Goal: Navigation & Orientation: Find specific page/section

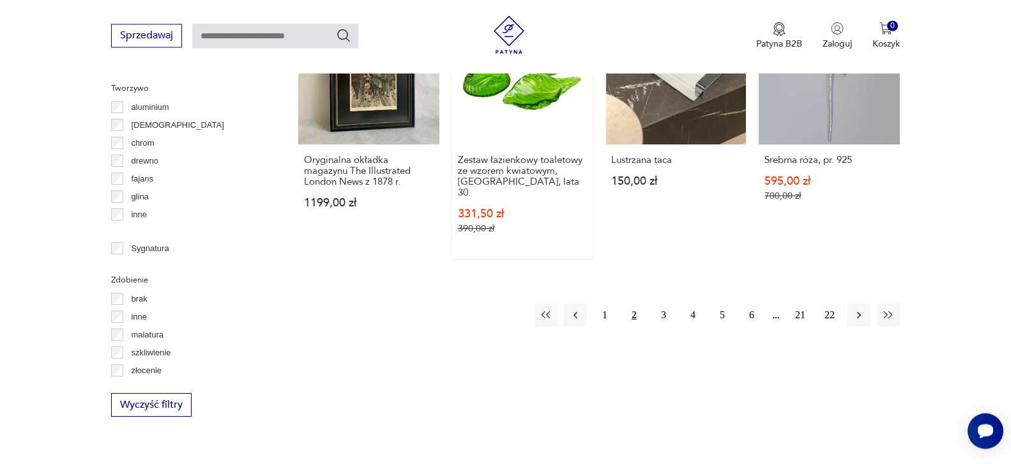
scroll to position [1447, 0]
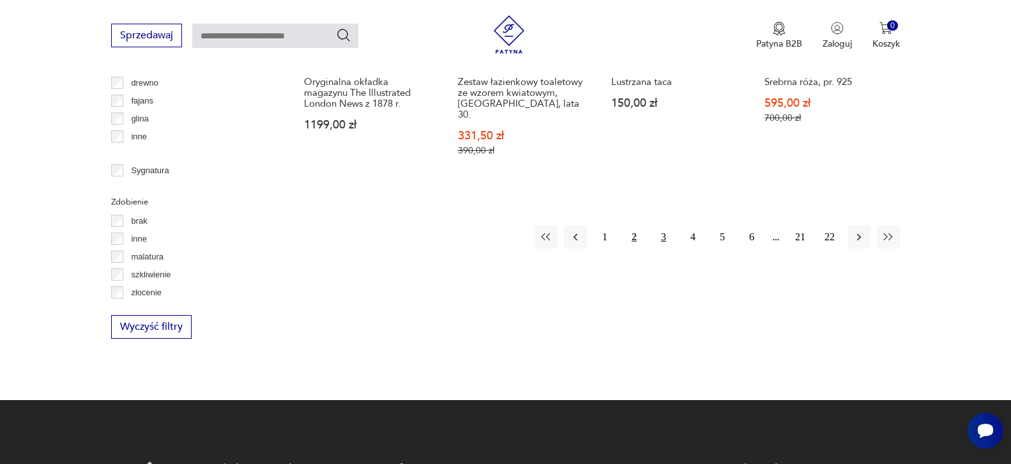
click at [664, 225] on button "3" at bounding box center [663, 236] width 23 height 23
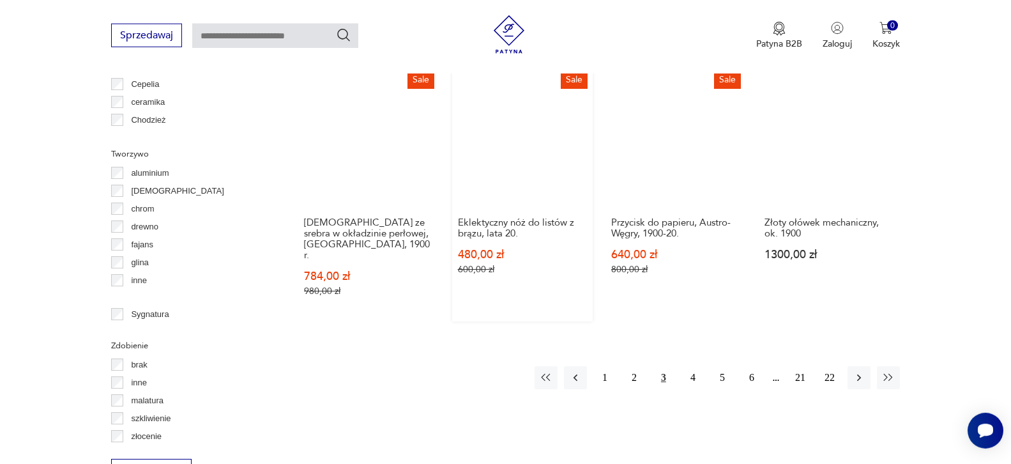
scroll to position [1316, 0]
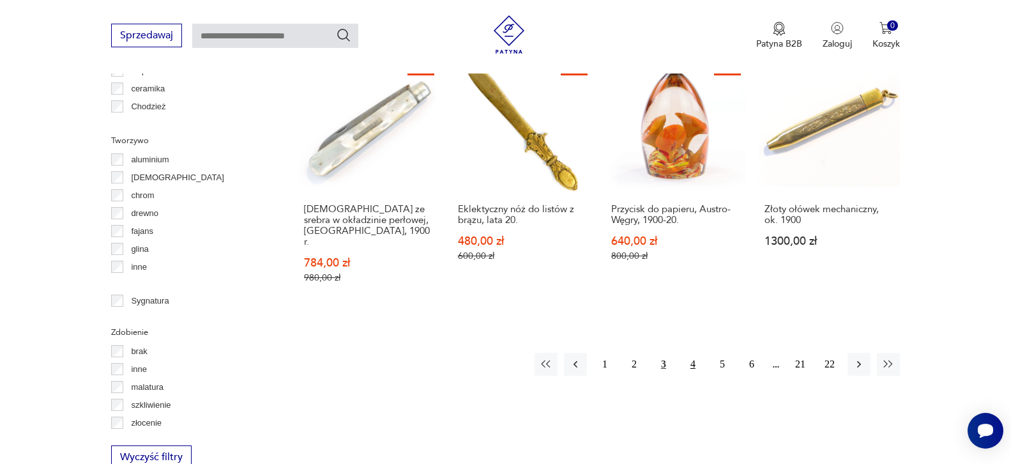
click at [694, 353] on button "4" at bounding box center [693, 364] width 23 height 23
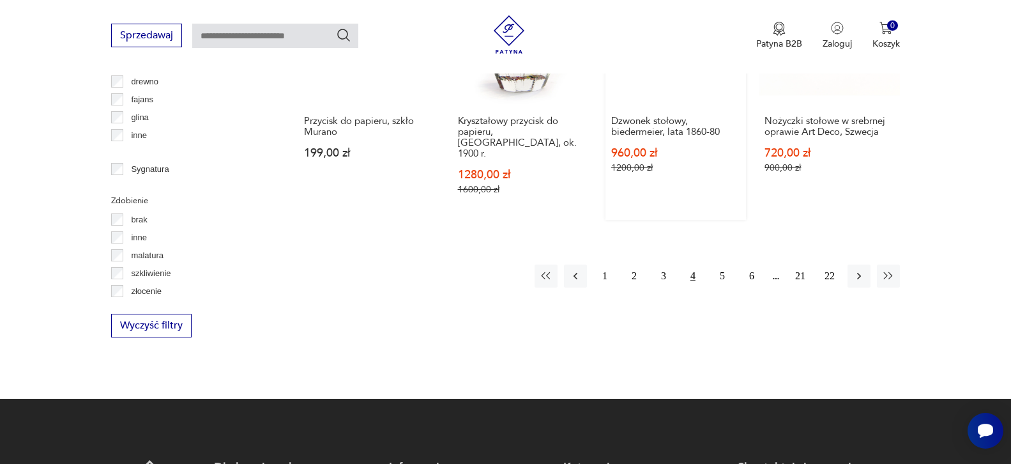
scroll to position [1316, 0]
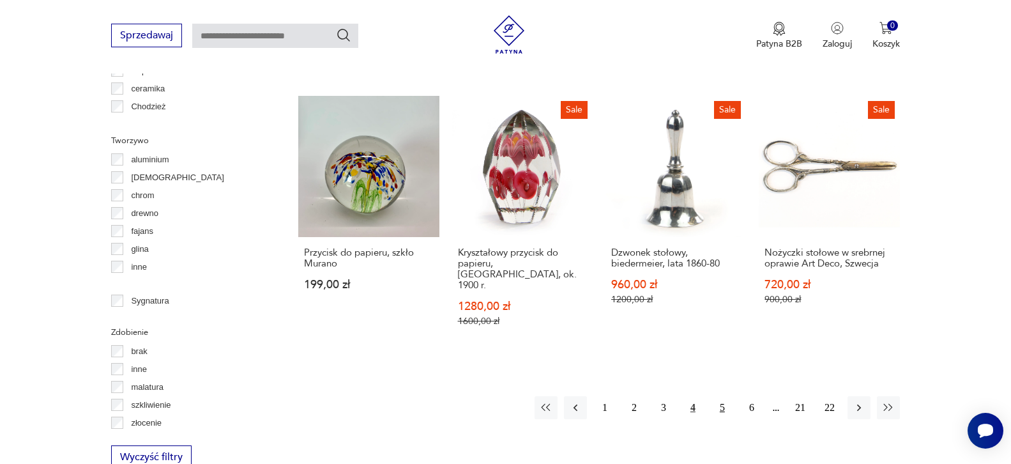
click at [720, 396] on button "5" at bounding box center [722, 407] width 23 height 23
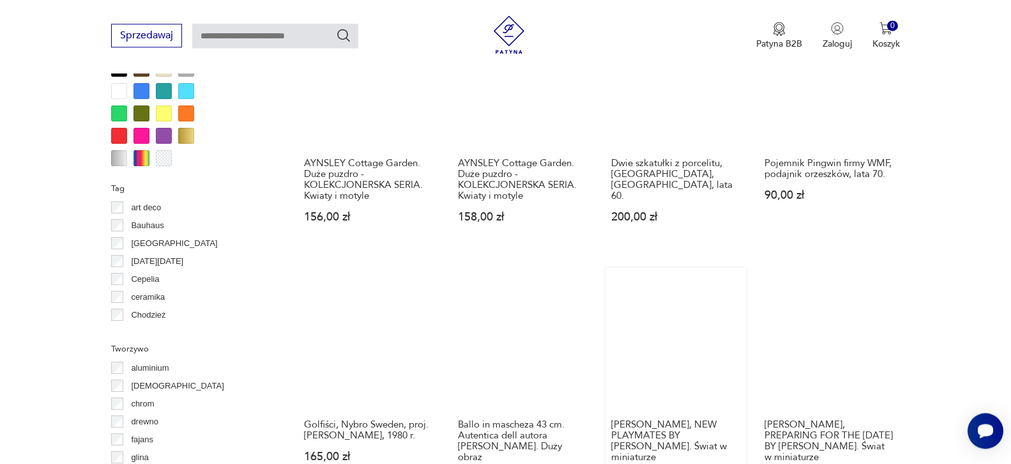
scroll to position [1251, 0]
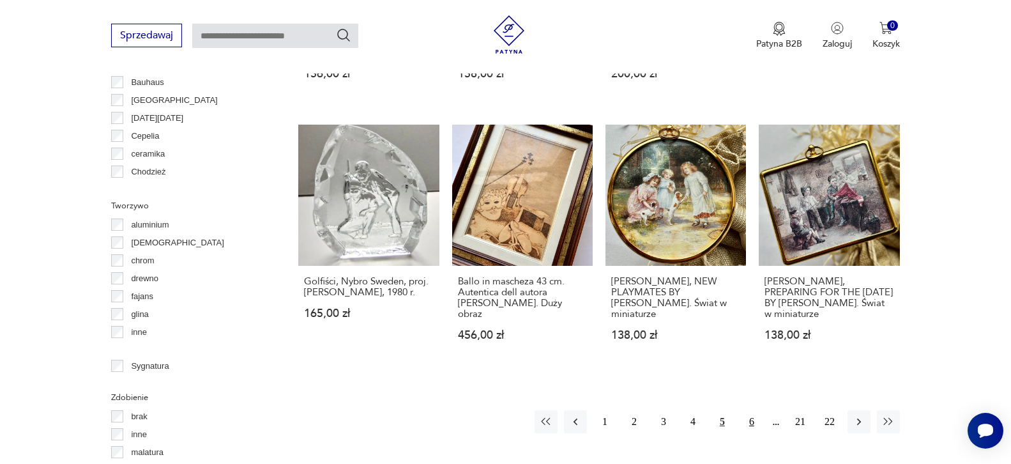
click at [756, 410] on button "6" at bounding box center [751, 421] width 23 height 23
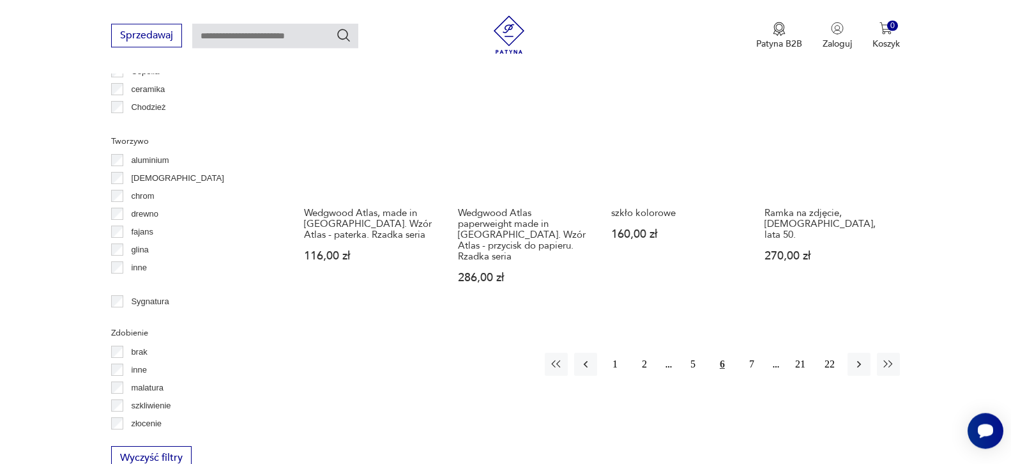
scroll to position [1316, 0]
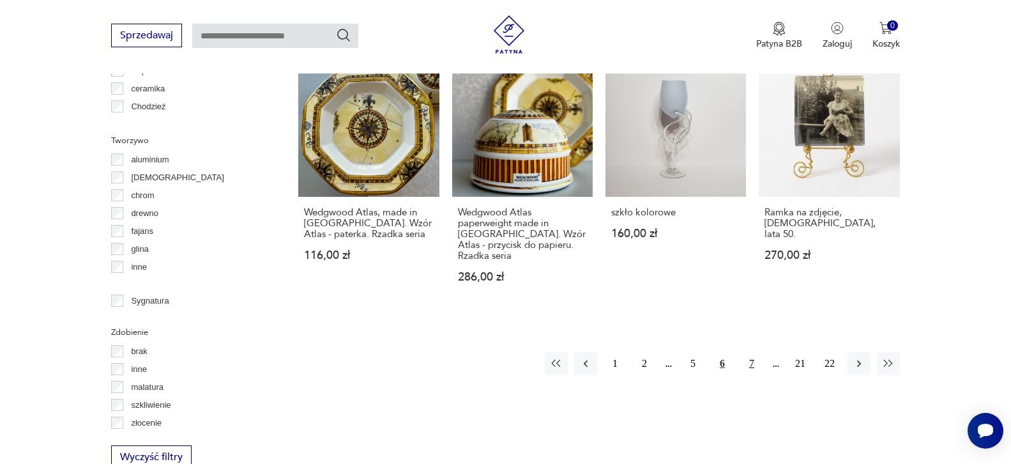
click at [754, 362] on button "7" at bounding box center [751, 363] width 23 height 23
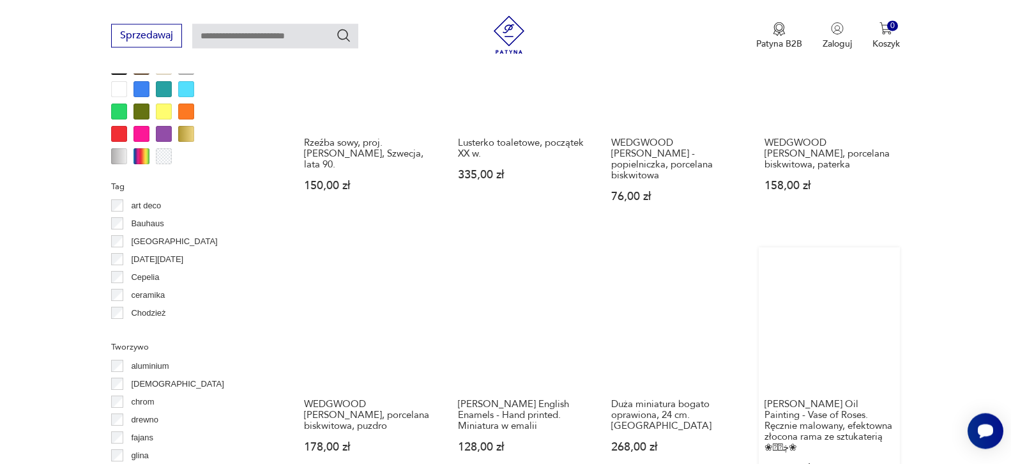
scroll to position [1251, 0]
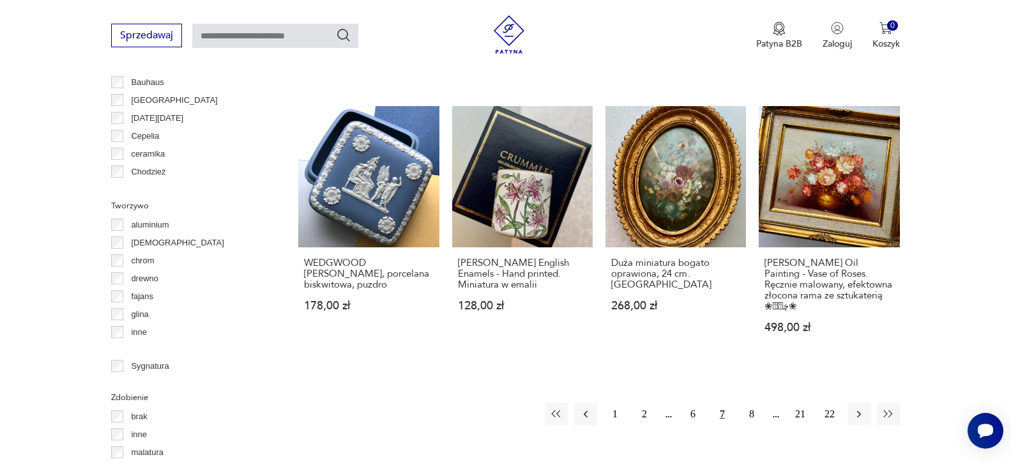
click at [726, 402] on button "7" at bounding box center [722, 413] width 23 height 23
click at [722, 402] on button "7" at bounding box center [722, 413] width 23 height 23
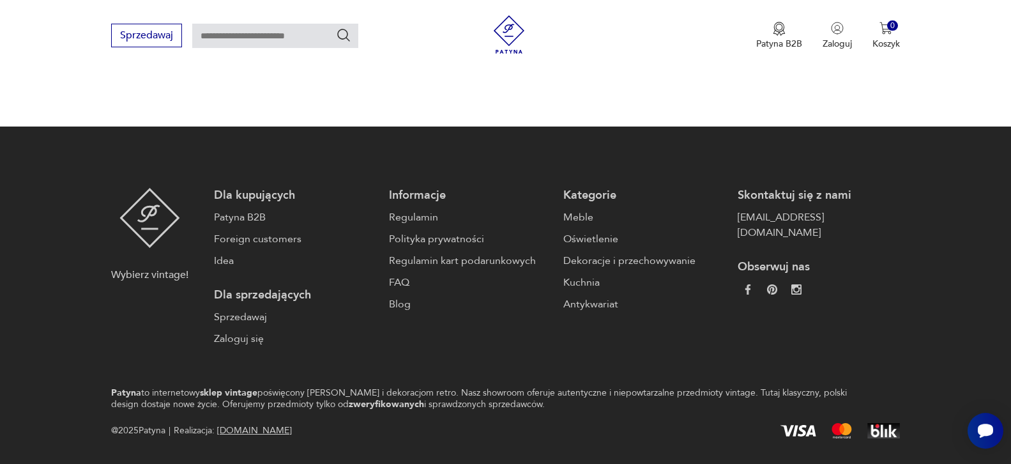
scroll to position [1755, 0]
